Goal: Check status

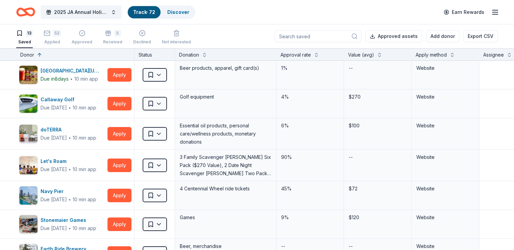
click at [45, 54] on div "Donor" at bounding box center [75, 55] width 110 height 8
click at [42, 54] on button at bounding box center [39, 54] width 5 height 7
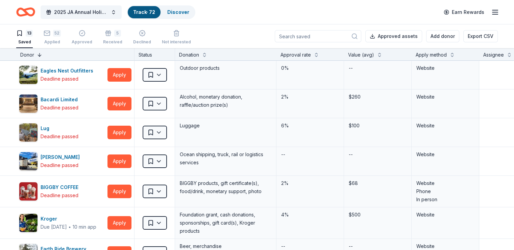
click at [42, 54] on button at bounding box center [39, 54] width 5 height 7
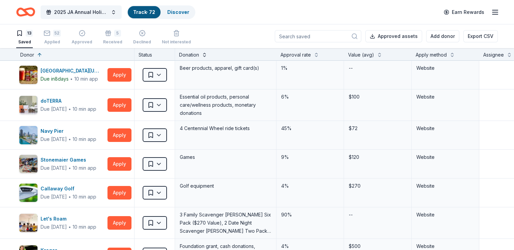
click at [207, 54] on button at bounding box center [204, 54] width 5 height 7
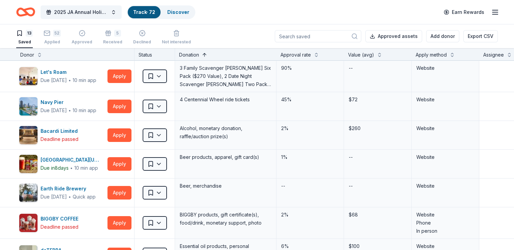
click at [207, 54] on button at bounding box center [204, 54] width 5 height 7
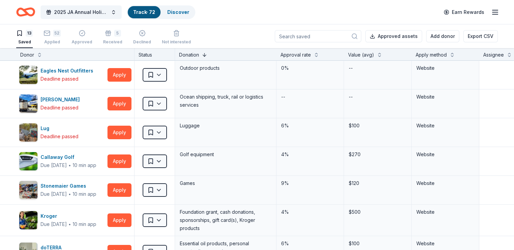
click at [207, 54] on button at bounding box center [204, 54] width 5 height 7
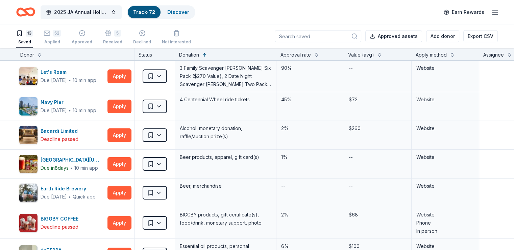
click at [46, 53] on div "Donor" at bounding box center [75, 55] width 110 height 8
click at [42, 53] on button at bounding box center [39, 54] width 5 height 7
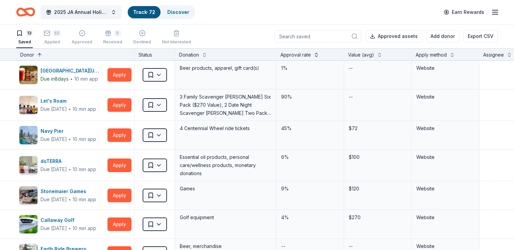
click at [319, 52] on button at bounding box center [316, 54] width 5 height 7
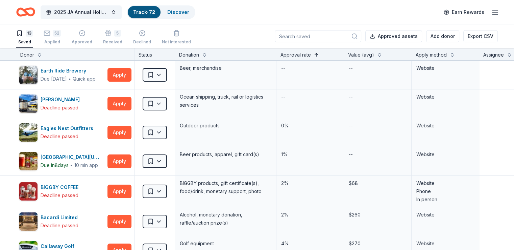
click at [319, 52] on button at bounding box center [316, 54] width 5 height 7
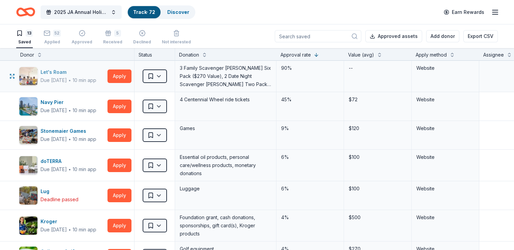
click at [71, 73] on div "Let's Roam" at bounding box center [69, 72] width 56 height 8
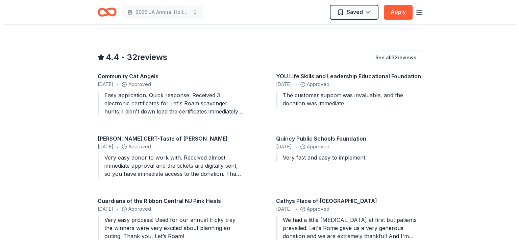
scroll to position [609, 0]
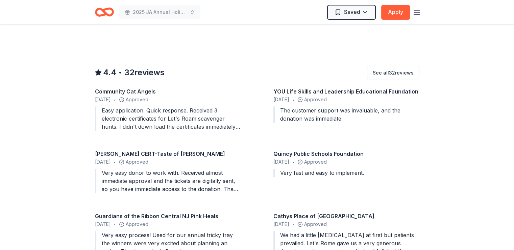
click at [372, 234] on div "We had a little hiccup at first but patients prevailed. Let's Rome gave us a ve…" at bounding box center [347, 243] width 146 height 24
click at [392, 66] on button "See all 32 reviews" at bounding box center [393, 73] width 52 height 14
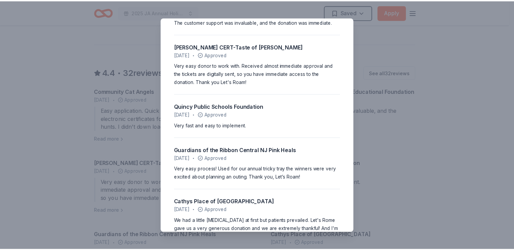
scroll to position [0, 0]
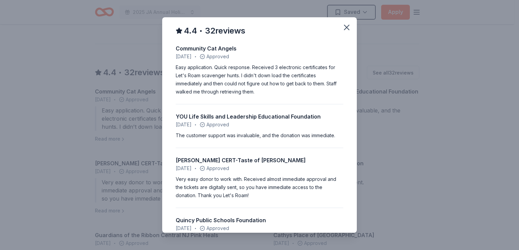
click at [415, 25] on div "4.4 • 32 reviews Community Cat Angels May 2025 • Approved Easy application. Qui…" at bounding box center [259, 125] width 519 height 250
